Goal: Book appointment/travel/reservation

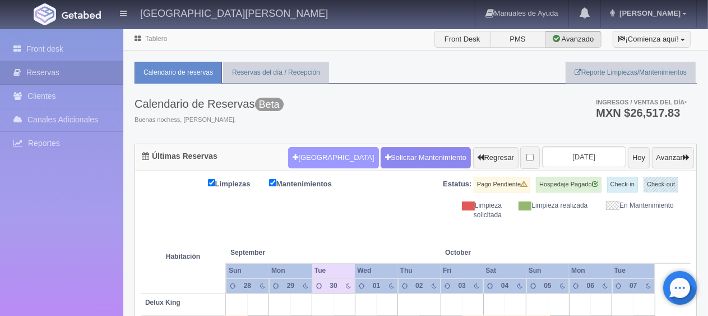
click at [326, 151] on button "[GEOGRAPHIC_DATA]" at bounding box center [333, 157] width 90 height 21
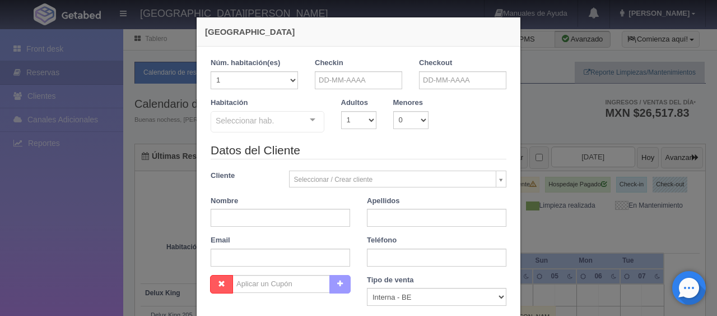
checkbox input "false"
click at [382, 81] on input "text" at bounding box center [358, 80] width 87 height 18
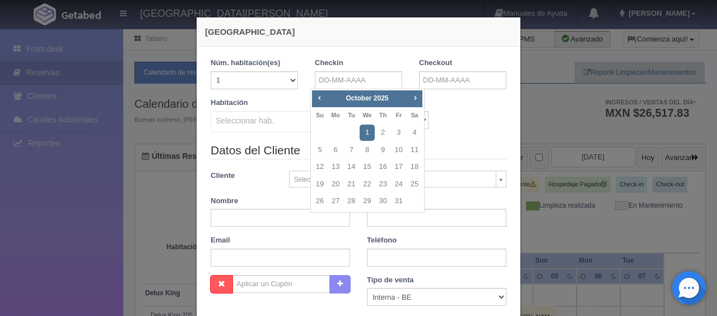
click at [451, 138] on div "Habitación Seleccionar hab. SUITE SUITE - Sin asignar SUITE 301 Habitación Pers…" at bounding box center [358, 120] width 313 height 44
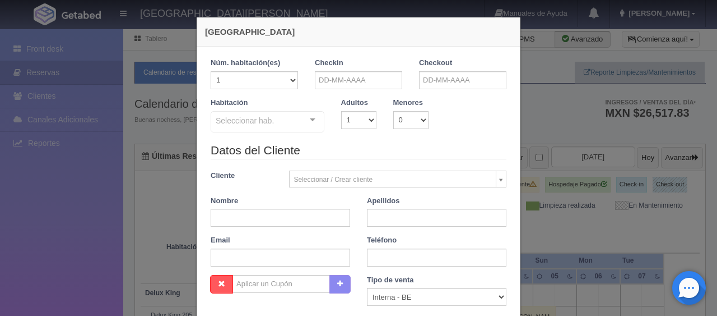
click at [425, 149] on legend "Datos del Cliente" at bounding box center [359, 150] width 296 height 17
click at [368, 84] on input "text" at bounding box center [358, 80] width 87 height 18
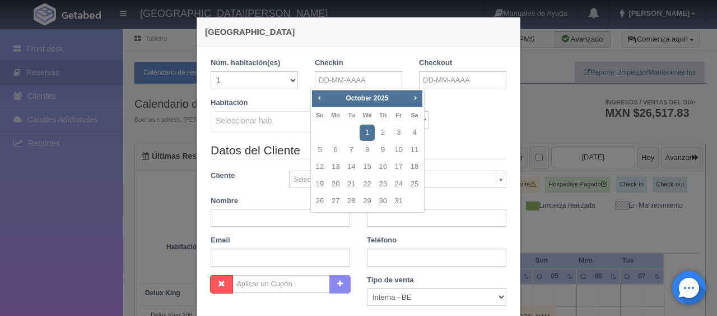
click at [461, 131] on div "Habitación Seleccionar hab. SUITE SUITE - Sin asignar SUITE 301 Habitación Pers…" at bounding box center [358, 120] width 313 height 44
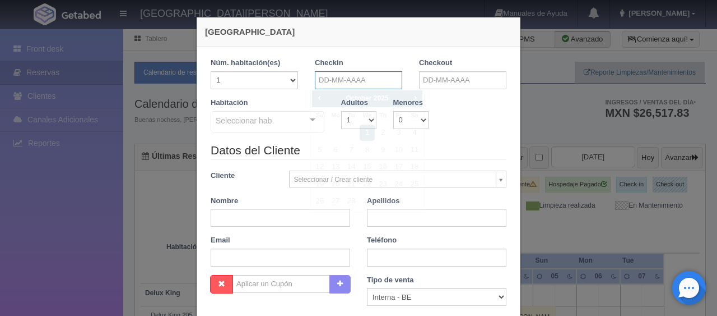
click at [372, 75] on input "text" at bounding box center [358, 80] width 87 height 18
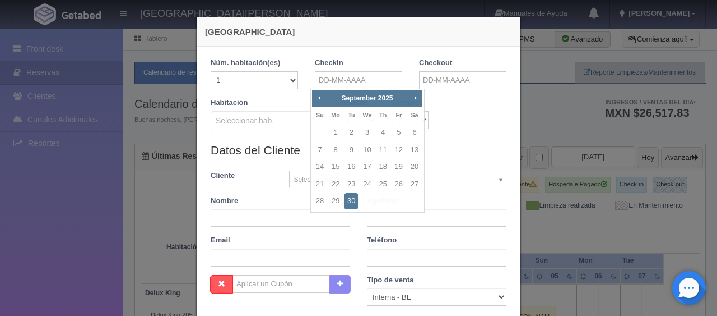
click at [446, 115] on div "Habitación Seleccionar hab. SUITE SUITE - Sin asignar SUITE 301 Habitación Pers…" at bounding box center [358, 120] width 313 height 44
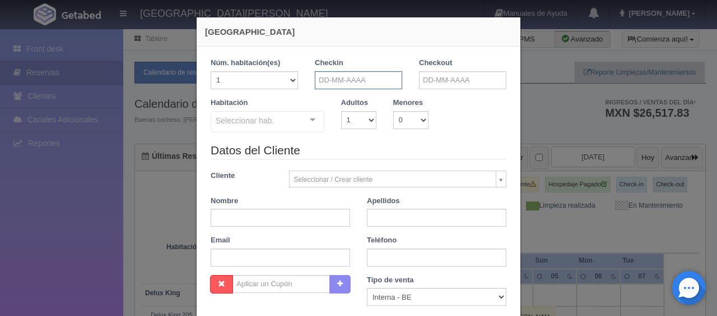
click at [381, 87] on input "text" at bounding box center [358, 80] width 87 height 18
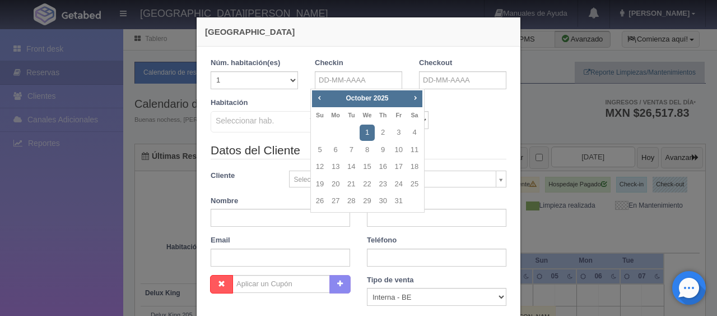
click at [454, 126] on div "Habitación Seleccionar hab. SUITE SUITE - Sin asignar SUITE 301 Habitación Pers…" at bounding box center [358, 120] width 313 height 44
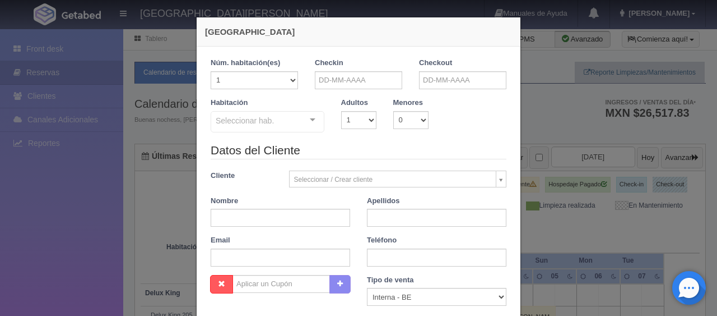
click at [462, 139] on div "Habitación Seleccionar hab. SUITE SUITE - Sin asignar SUITE 301 Habitación Pers…" at bounding box center [358, 120] width 313 height 44
click at [368, 118] on select "1 2 3 4 5 6 7 8 9 10" at bounding box center [358, 120] width 35 height 18
click at [341, 111] on select "1 2 3 4 5 6 7 8 9 10" at bounding box center [358, 120] width 35 height 18
click at [352, 123] on select "1 2 3 4 5 6 7 8 9 10" at bounding box center [358, 120] width 35 height 18
select select "2"
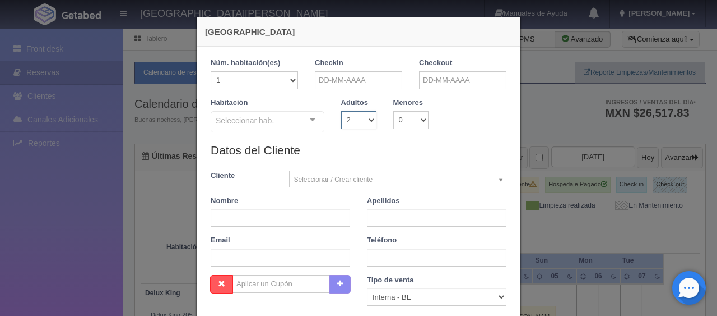
click at [341, 111] on select "1 2 3 4 5 6 7 8 9 10" at bounding box center [358, 120] width 35 height 18
checkbox input "false"
click at [356, 126] on select "1 2 3 4 5 6 7 8 9 10" at bounding box center [358, 120] width 35 height 18
select select "3"
click at [341, 111] on select "1 2 3 4 5 6 7 8 9 10" at bounding box center [358, 120] width 35 height 18
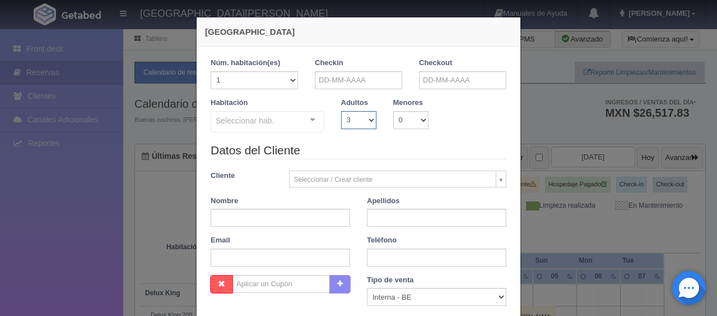
checkbox input "false"
click at [354, 124] on select "1 2 3 4 5 6 7 8 9 10" at bounding box center [358, 120] width 35 height 18
click at [441, 146] on legend "Datos del Cliente" at bounding box center [359, 150] width 296 height 17
click at [357, 121] on select "1 2 3 4 5 6 7 8 9 10" at bounding box center [358, 120] width 35 height 18
select select "2"
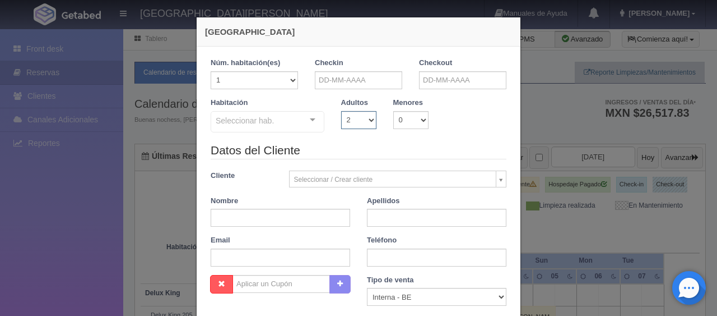
click at [341, 111] on select "1 2 3 4 5 6 7 8 9 10" at bounding box center [358, 120] width 35 height 18
checkbox input "false"
click at [354, 124] on select "1 2 3 4 5 6 7 8 9 10" at bounding box center [358, 120] width 35 height 18
select select "1"
click at [341, 111] on select "1 2 3 4 5 6 7 8 9 10" at bounding box center [358, 120] width 35 height 18
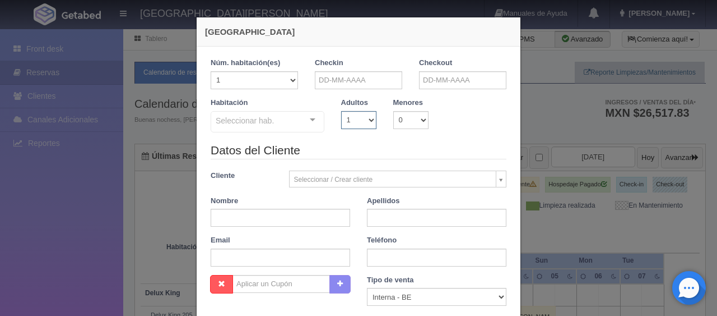
checkbox input "false"
click at [361, 111] on select "1 2 3 4 5 6 7 8 9 10" at bounding box center [358, 120] width 35 height 18
select select "2"
click at [341, 111] on select "1 2 3 4 5 6 7 8 9 10" at bounding box center [358, 120] width 35 height 18
click at [349, 123] on select "1 2 3 4 5 6 7 8 9 10" at bounding box center [358, 120] width 35 height 18
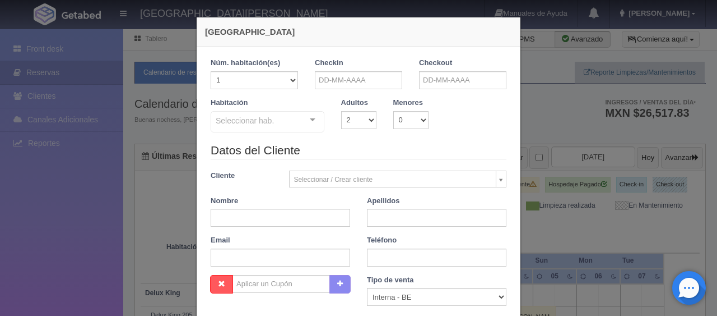
click at [439, 136] on div "Habitación Seleccionar hab. SUITE SUITE - Sin asignar SUITE 301 Habitación Pers…" at bounding box center [358, 120] width 313 height 44
click at [341, 118] on select "1 2 3 4 5 6 7 8 9 10" at bounding box center [358, 120] width 35 height 18
click at [418, 133] on div "Habitación Seleccionar hab. SUITE SUITE - Sin asignar SUITE 301 Habitación Pers…" at bounding box center [358, 120] width 313 height 44
click at [339, 86] on input "text" at bounding box center [358, 80] width 87 height 18
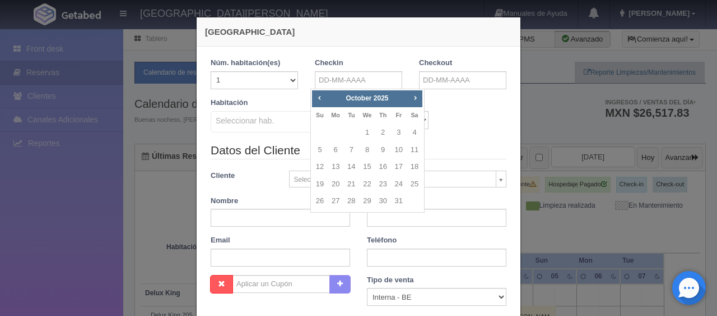
click at [471, 147] on legend "Datos del Cliente" at bounding box center [359, 150] width 296 height 17
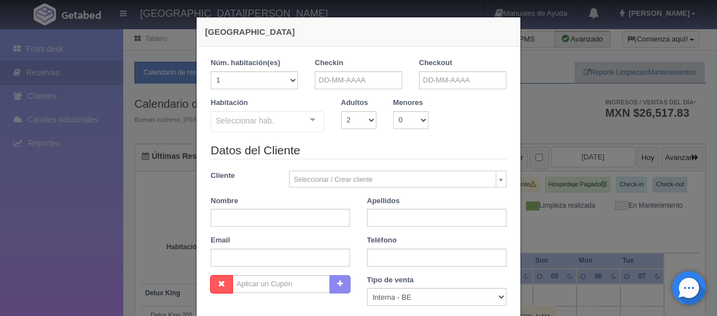
click at [572, 185] on div "[GEOGRAPHIC_DATA] 1 Núm. habitación(es) 1 2 3 4 5 6 7 8 9 10 11 12 13 14 15 16 …" at bounding box center [358, 158] width 717 height 316
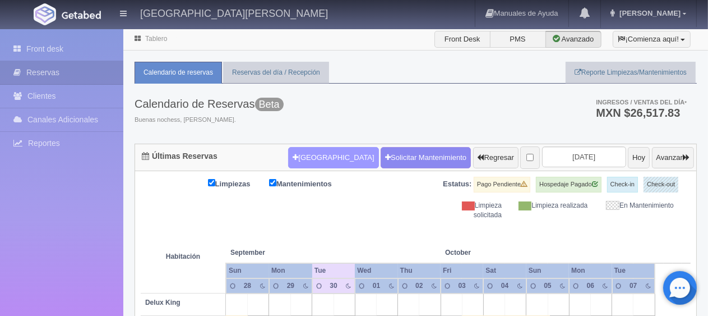
click at [312, 151] on button "[GEOGRAPHIC_DATA]" at bounding box center [333, 157] width 90 height 21
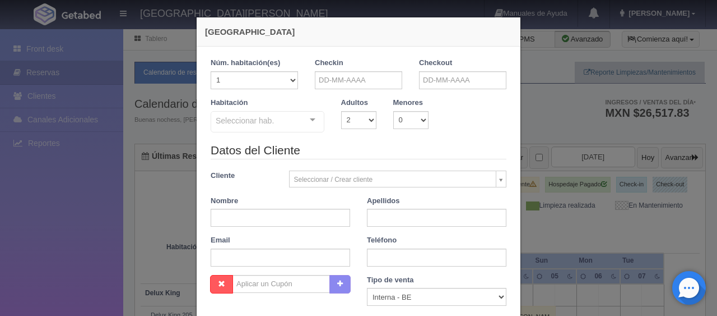
checkbox input "false"
click at [363, 80] on input "text" at bounding box center [358, 80] width 87 height 18
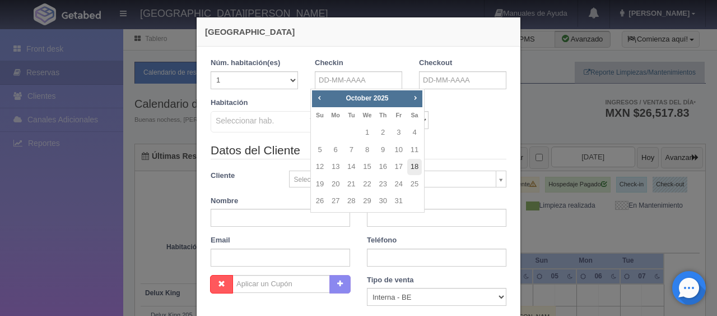
click at [409, 160] on link "18" at bounding box center [414, 167] width 15 height 16
type input "[DATE]"
checkbox input "false"
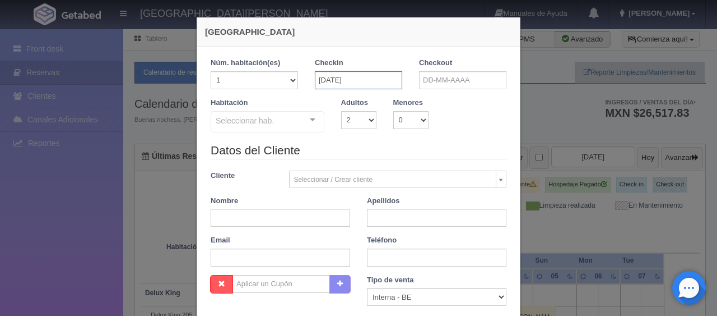
drag, startPoint x: 368, startPoint y: 86, endPoint x: 402, endPoint y: 137, distance: 61.1
click at [368, 86] on input "[DATE]" at bounding box center [358, 80] width 87 height 18
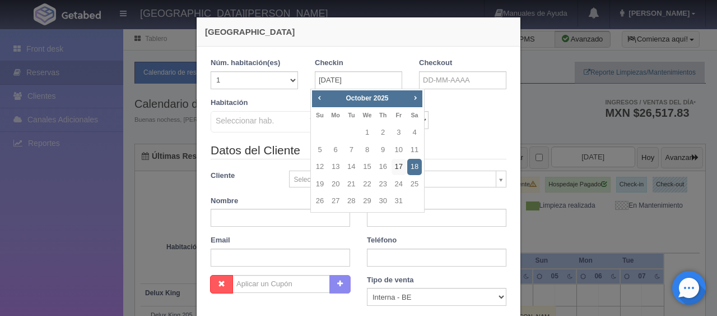
click at [397, 165] on link "17" at bounding box center [399, 167] width 15 height 16
type input "[DATE]"
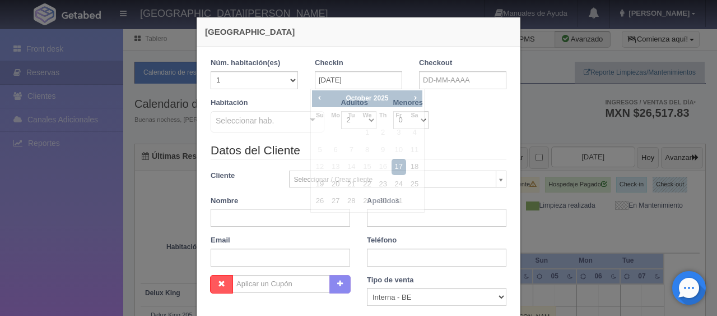
checkbox input "false"
click at [451, 74] on input "text" at bounding box center [462, 80] width 87 height 18
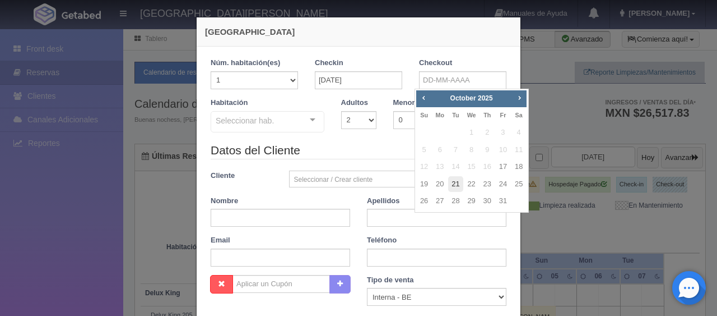
click at [458, 182] on link "21" at bounding box center [455, 184] width 15 height 16
type input "[DATE]"
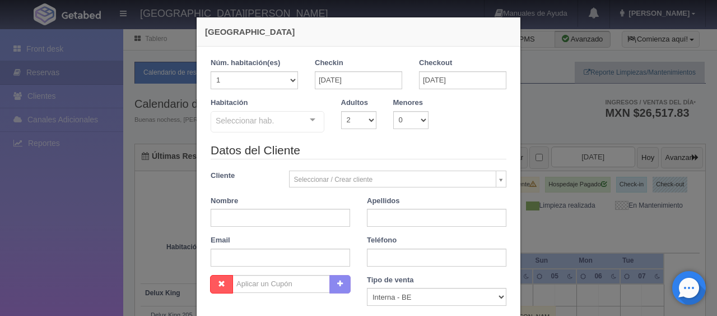
checkbox input "false"
click at [271, 121] on div "Seleccionar hab." at bounding box center [268, 121] width 114 height 21
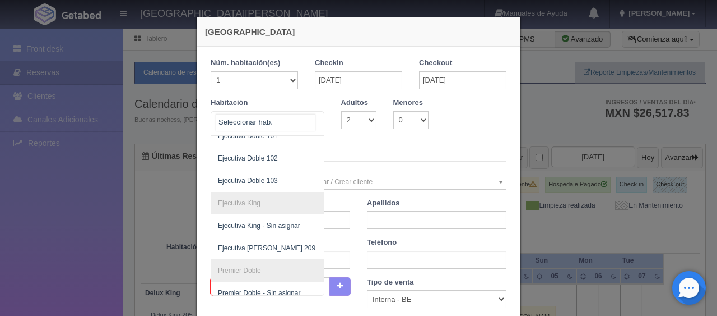
scroll to position [56, 0]
